Goal: Task Accomplishment & Management: Use online tool/utility

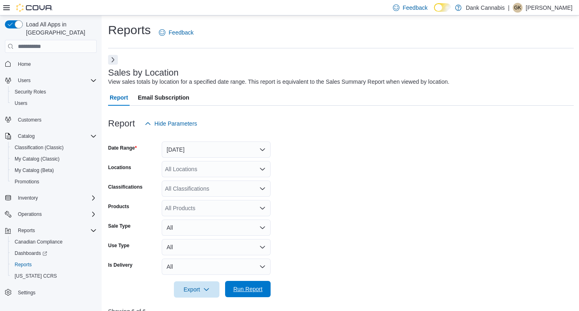
scroll to position [261, 0]
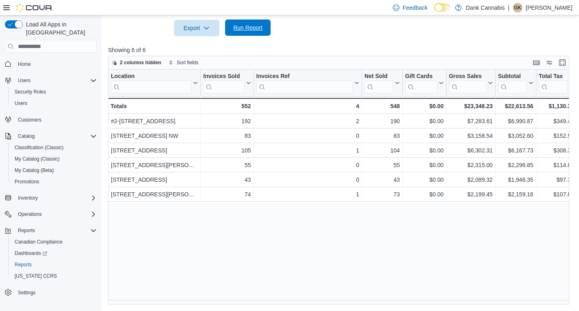
click at [248, 20] on div "Export Run Report" at bounding box center [189, 28] width 162 height 16
click at [247, 30] on span "Run Report" at bounding box center [247, 28] width 29 height 8
click at [245, 27] on span "Run Report" at bounding box center [247, 28] width 29 height 8
click at [245, 26] on span "Run Report" at bounding box center [247, 28] width 29 height 8
click at [240, 27] on span "Run Report" at bounding box center [247, 28] width 29 height 8
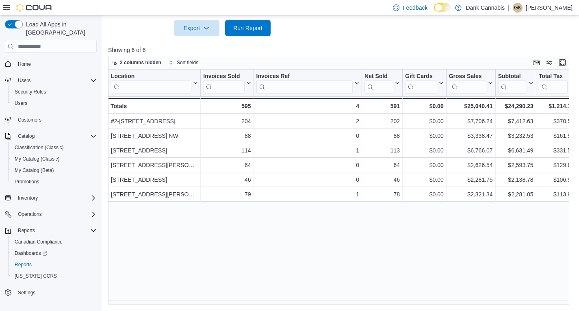
drag, startPoint x: 240, startPoint y: 27, endPoint x: 378, endPoint y: 36, distance: 138.3
click at [378, 36] on div "Report Hide Parameters Date Range Today Locations All Locations Classifications…" at bounding box center [340, 75] width 465 height 460
click at [250, 26] on span "Run Report" at bounding box center [247, 28] width 29 height 8
click at [246, 30] on span "Run Report" at bounding box center [247, 28] width 29 height 8
click at [240, 29] on span "Run Report" at bounding box center [247, 28] width 29 height 8
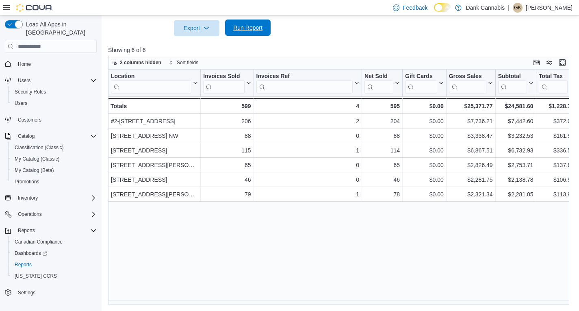
click at [240, 29] on span "Run Report" at bounding box center [247, 28] width 29 height 8
click at [253, 27] on span "Run Report" at bounding box center [247, 28] width 29 height 8
click at [248, 22] on span "Run Report" at bounding box center [248, 27] width 36 height 16
click at [246, 24] on span "Run Report" at bounding box center [247, 28] width 29 height 8
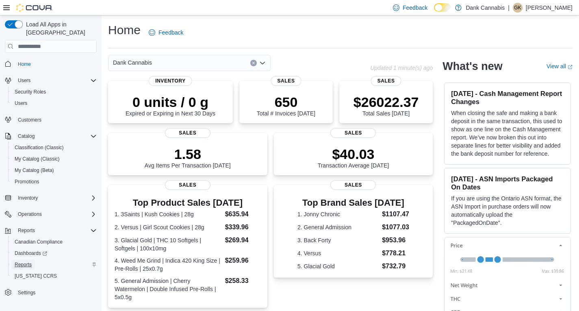
click at [27, 261] on span "Reports" at bounding box center [23, 264] width 17 height 6
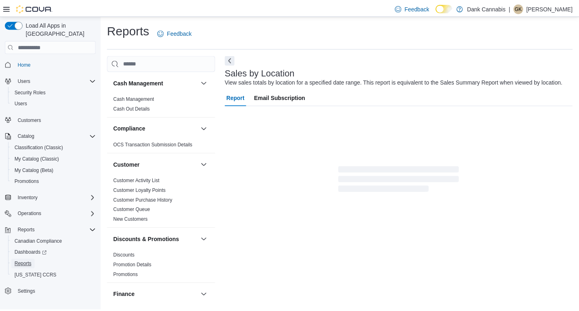
scroll to position [3, 0]
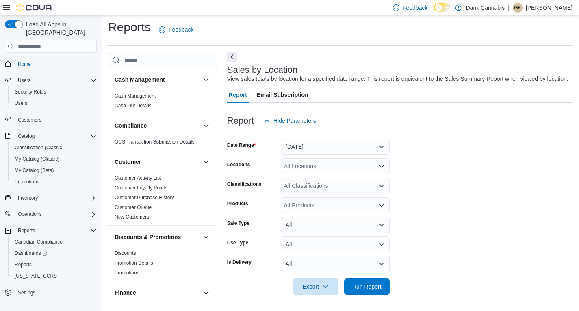
click at [237, 63] on div at bounding box center [399, 63] width 345 height 3
click at [226, 54] on div "Cash Management Cash Management Cash Out Details Compliance OCS Transaction Sub…" at bounding box center [340, 178] width 464 height 252
click at [231, 61] on button "Next" at bounding box center [232, 57] width 10 height 10
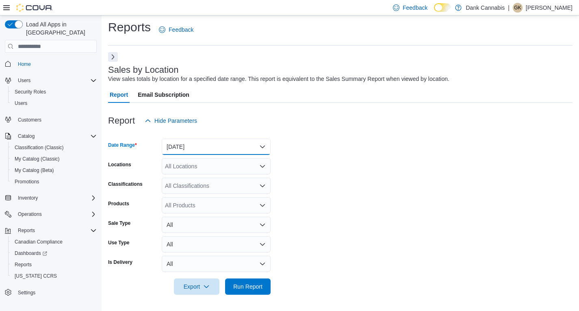
click at [194, 150] on button "Yesterday" at bounding box center [216, 146] width 109 height 16
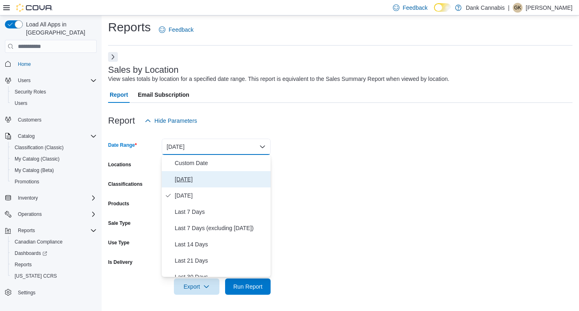
click at [188, 183] on span "Today" at bounding box center [221, 179] width 93 height 10
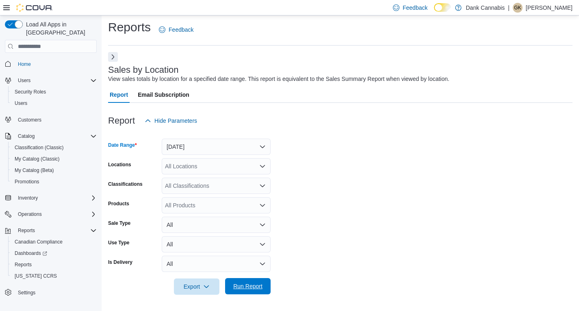
click at [253, 279] on span "Run Report" at bounding box center [248, 286] width 36 height 16
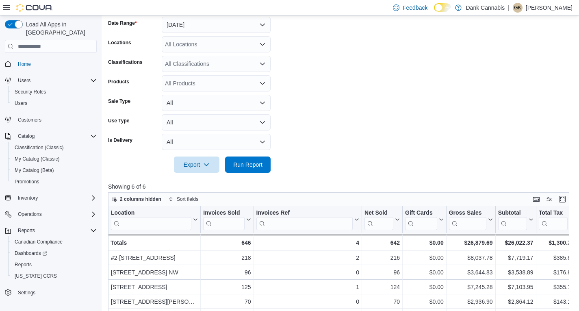
scroll to position [206, 0]
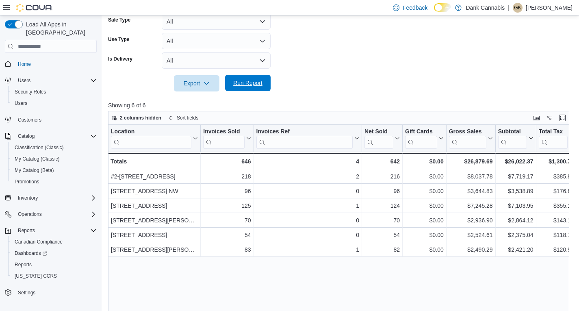
click at [235, 80] on span "Run Report" at bounding box center [247, 83] width 29 height 8
click at [233, 78] on span "Run Report" at bounding box center [248, 83] width 36 height 16
click at [246, 80] on span "Run Report" at bounding box center [247, 83] width 29 height 8
click at [237, 81] on span "Run Report" at bounding box center [247, 83] width 29 height 8
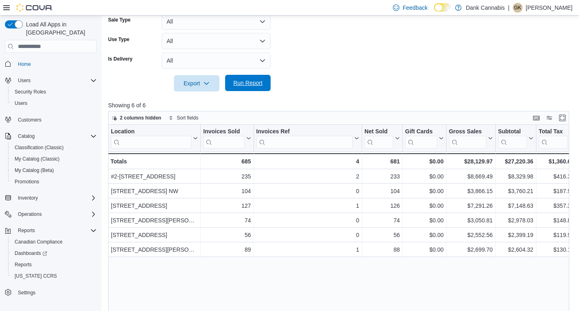
click at [239, 86] on span "Run Report" at bounding box center [247, 83] width 29 height 8
click at [249, 79] on span "Run Report" at bounding box center [247, 83] width 29 height 8
click at [254, 80] on span "Run Report" at bounding box center [247, 83] width 29 height 8
click at [252, 84] on span "Run Report" at bounding box center [247, 83] width 29 height 8
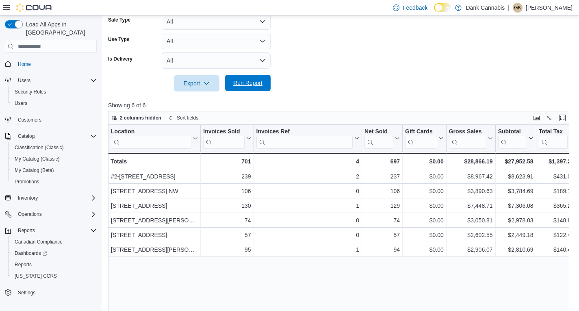
click at [252, 84] on span "Run Report" at bounding box center [247, 83] width 29 height 8
